Goal: Go to known website: Go to known website

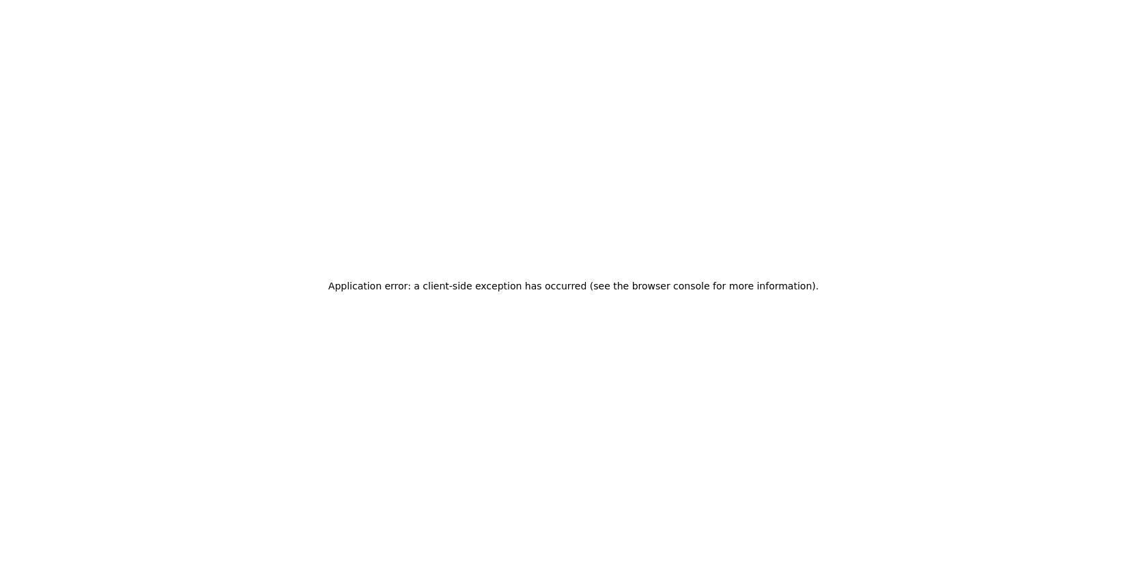
click at [480, 113] on div "Application error: a client-side exception has occurred (see the browser consol…" at bounding box center [573, 286] width 1147 height 572
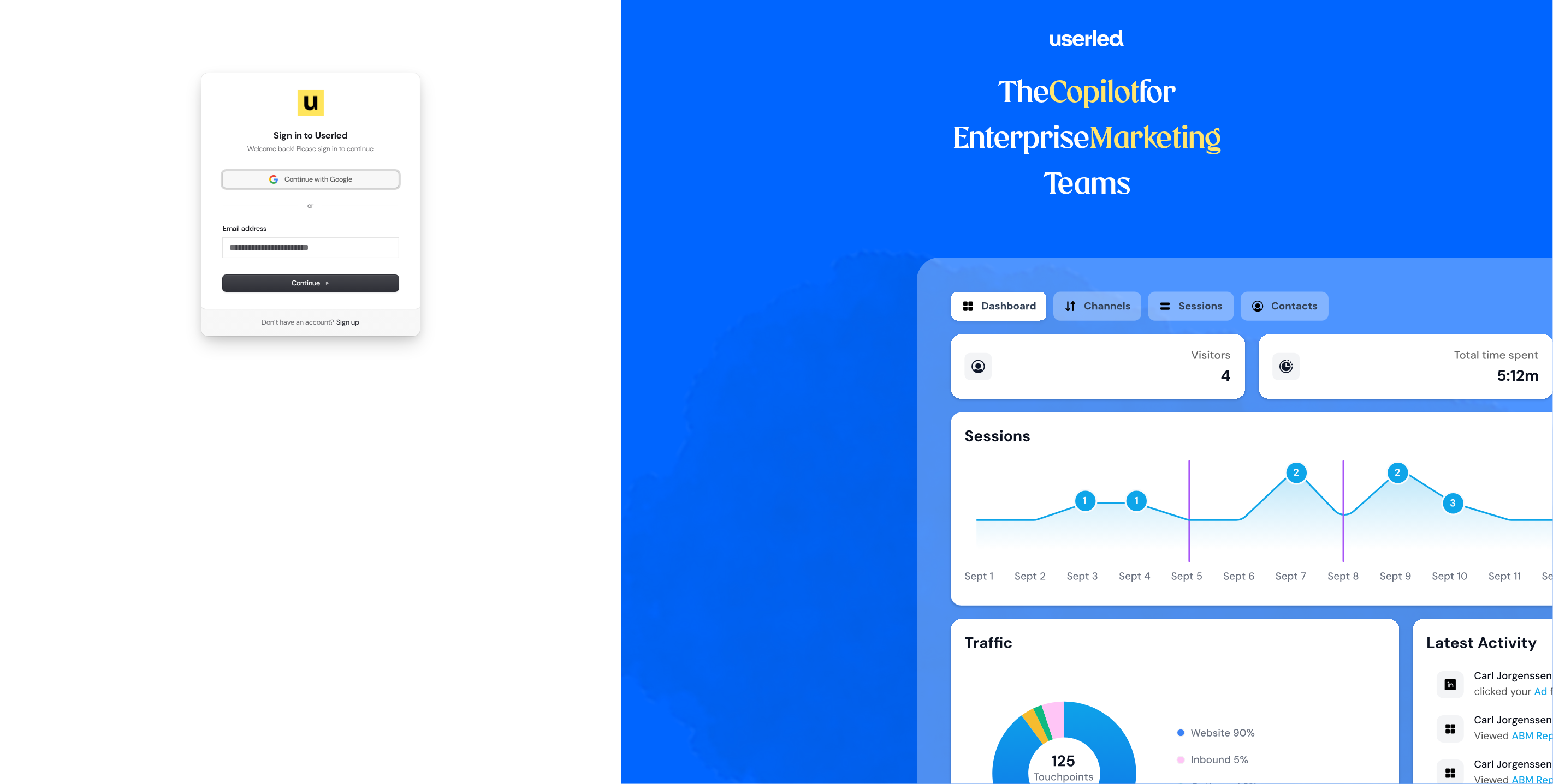
click at [293, 183] on span "Continue with Google" at bounding box center [318, 180] width 68 height 10
